Goal: Navigation & Orientation: Find specific page/section

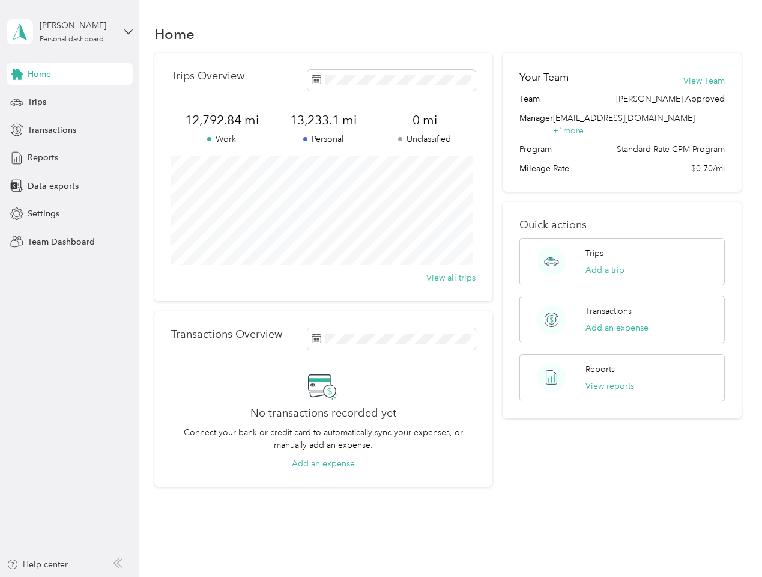
click at [381, 288] on div "Trips Overview 12,792.84 mi Work 13,233.1 mi Personal 0 mi Unclassified View al…" at bounding box center [323, 177] width 338 height 248
click at [70, 32] on div "[PERSON_NAME]" at bounding box center [77, 25] width 75 height 13
click at [70, 74] on div "You’re signed in as [EMAIL_ADDRESS][DOMAIN_NAME] Team dashboard Personal dashbo…" at bounding box center [133, 105] width 253 height 123
click at [17, 74] on div "You’re signed in as [EMAIL_ADDRESS][DOMAIN_NAME] Team dashboard Personal dashbo…" at bounding box center [133, 105] width 253 height 123
click at [70, 102] on div "Trips" at bounding box center [70, 102] width 126 height 22
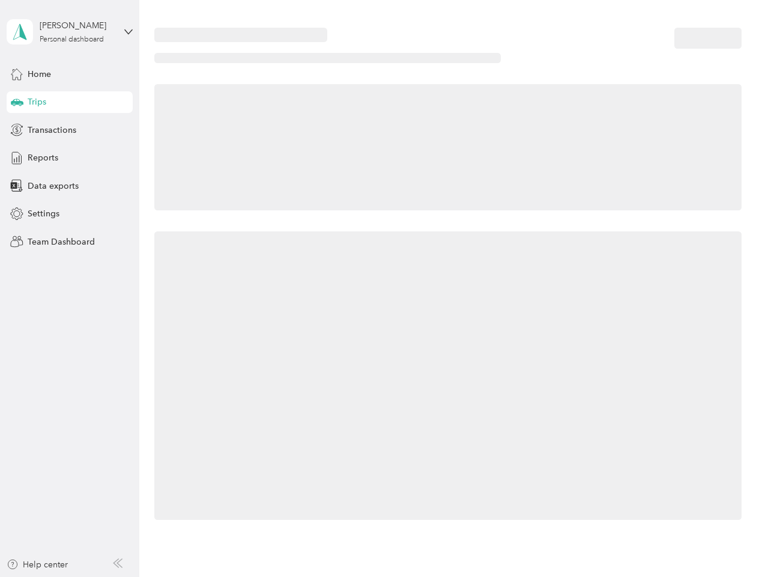
click at [17, 102] on icon at bounding box center [17, 102] width 13 height 6
click at [70, 130] on span "Transactions" at bounding box center [52, 130] width 49 height 13
click at [17, 130] on icon at bounding box center [16, 129] width 13 height 13
